Goal: Find specific page/section: Find specific page/section

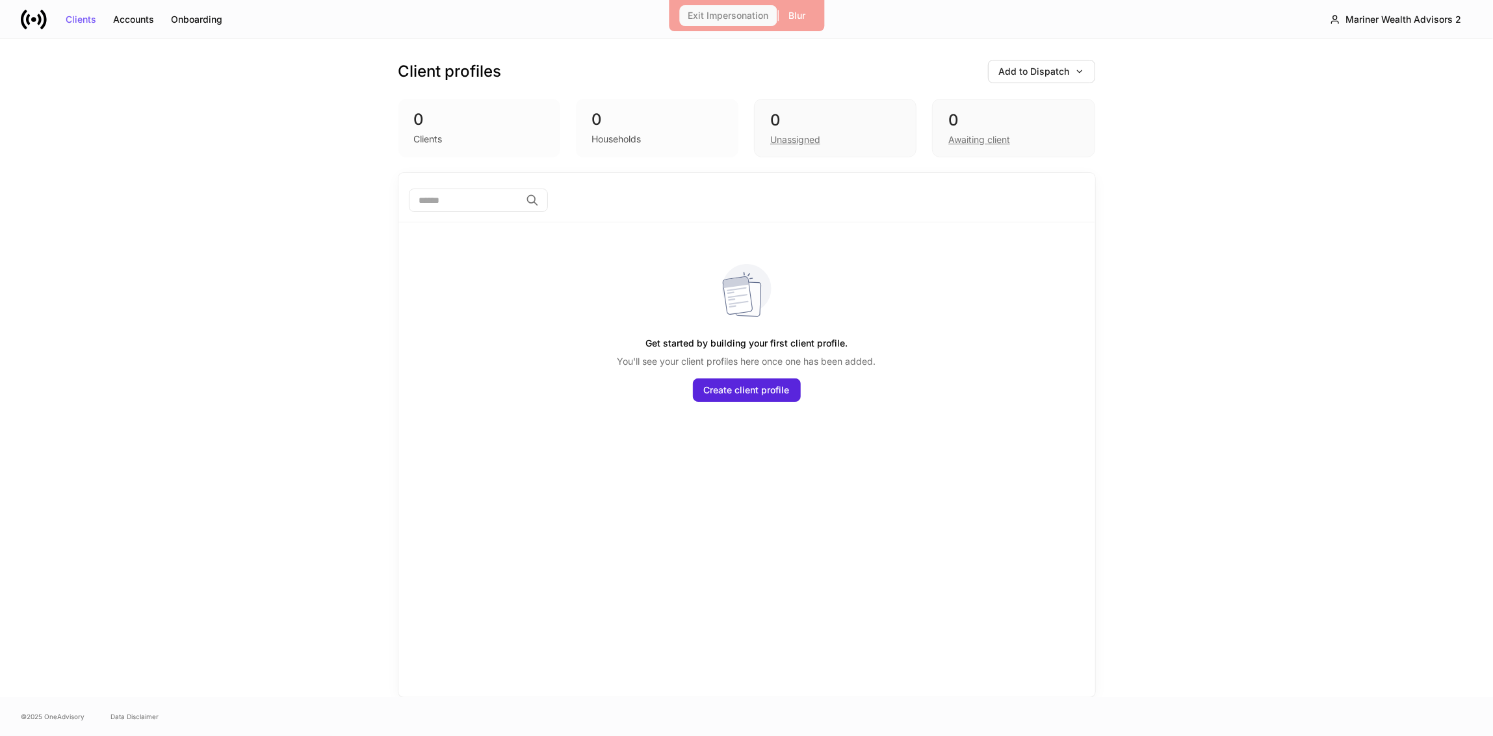
click at [735, 16] on div "Exit Impersonation" at bounding box center [728, 15] width 81 height 9
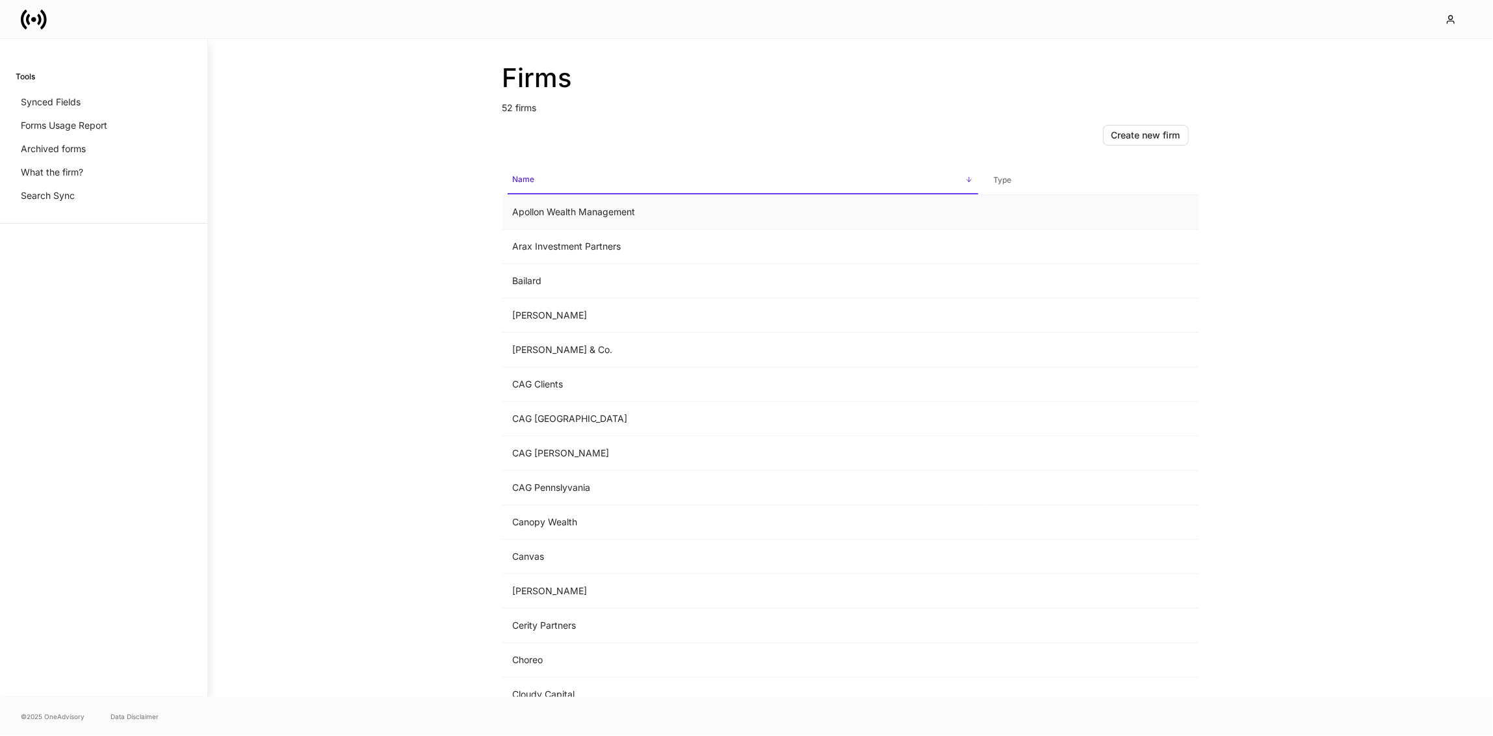
click at [638, 216] on td "Apollon Wealth Management" at bounding box center [743, 212] width 481 height 34
